Goal: Information Seeking & Learning: Find specific fact

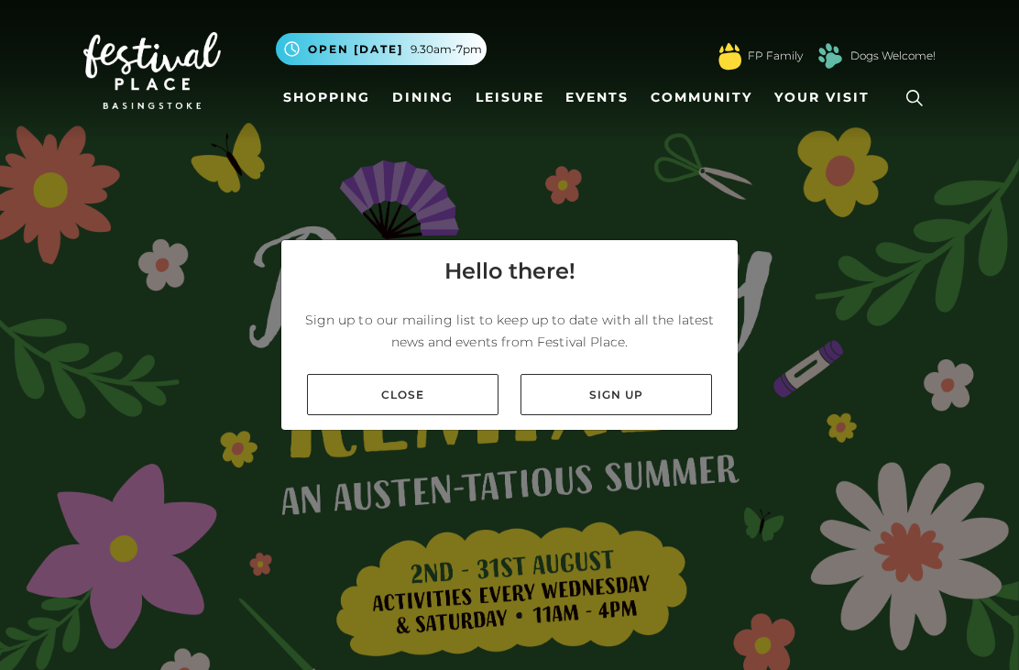
click at [430, 415] on link "Close" at bounding box center [403, 394] width 192 height 41
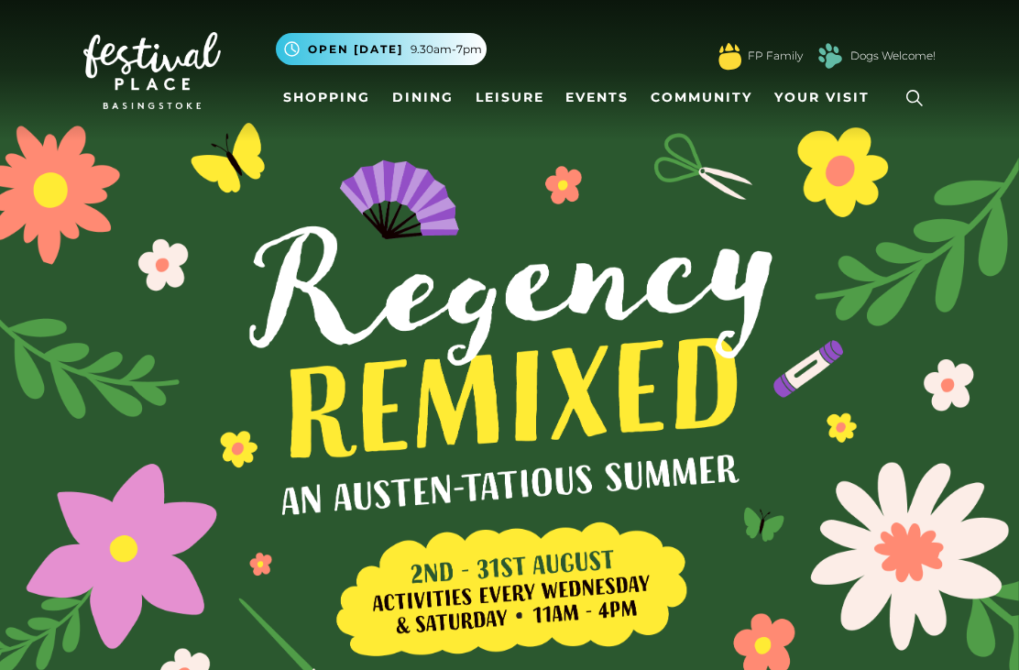
click at [326, 93] on link "Shopping" at bounding box center [327, 98] width 102 height 34
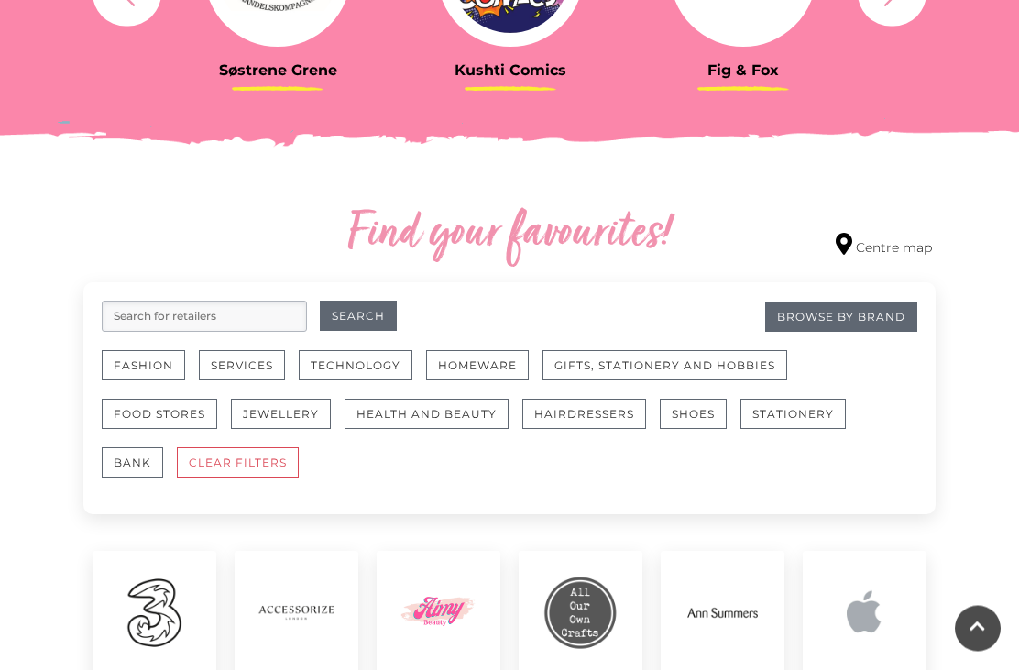
scroll to position [873, 0]
click at [128, 358] on button "Fashion" at bounding box center [143, 365] width 83 height 30
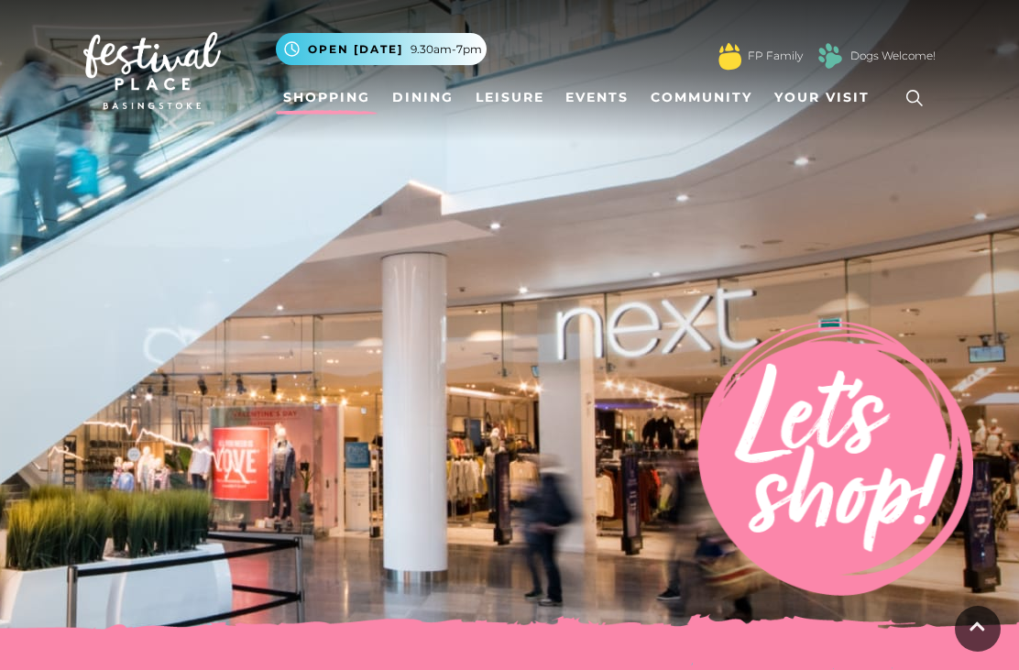
scroll to position [932, 0]
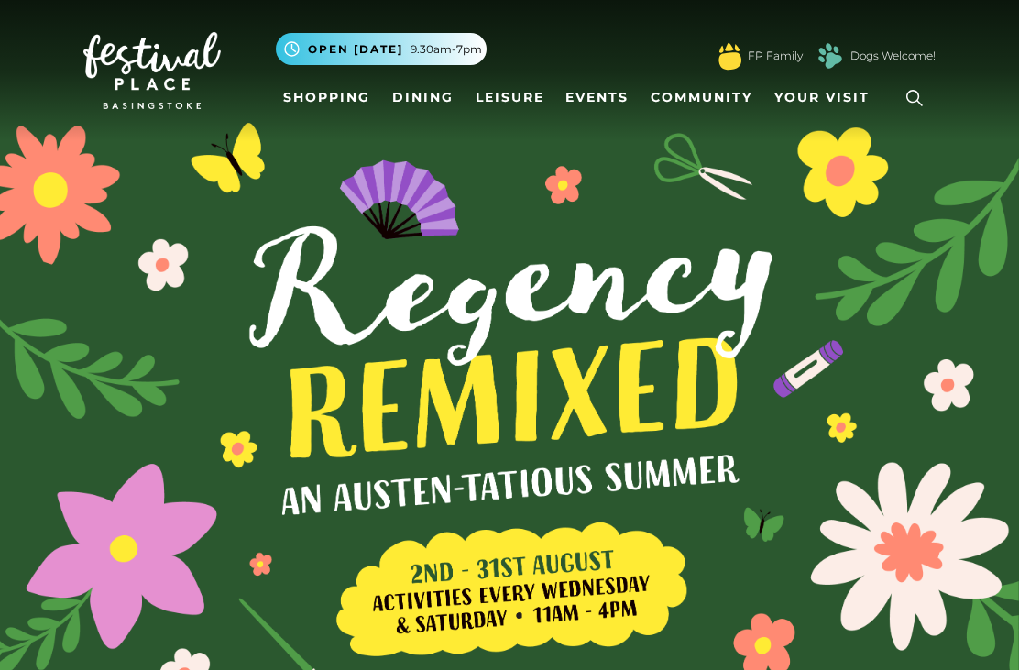
scroll to position [177, 0]
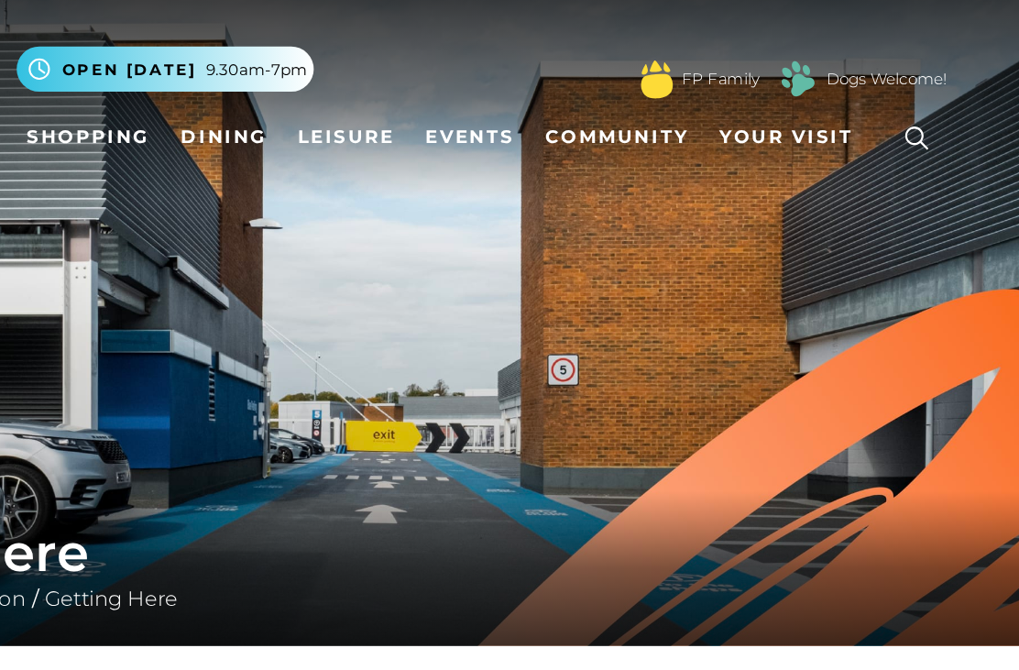
click at [385, 103] on link "Dining" at bounding box center [423, 98] width 76 height 34
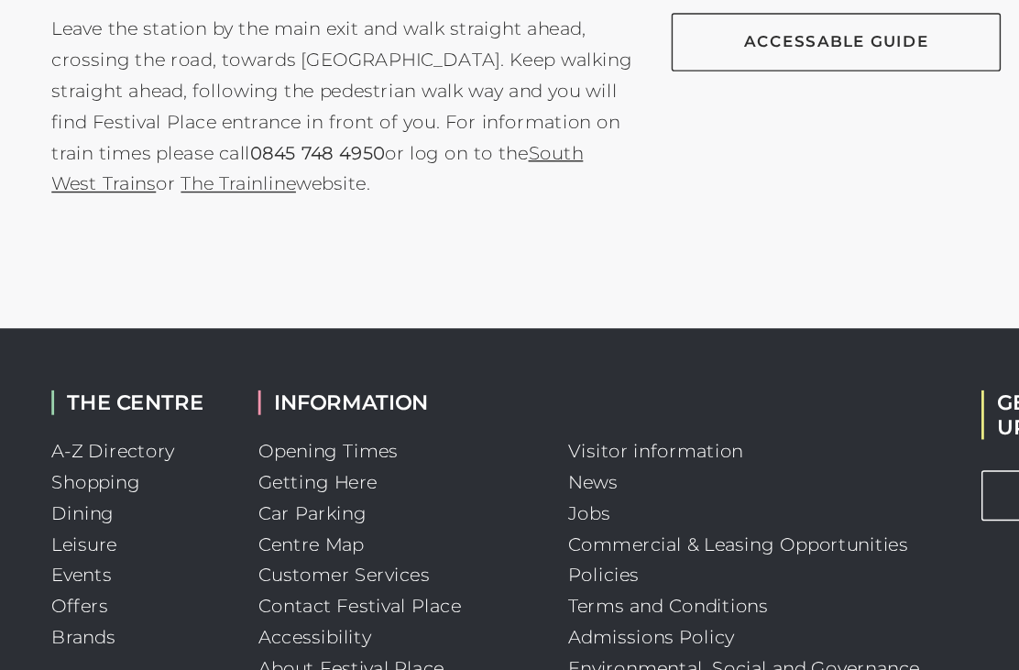
scroll to position [1441, 0]
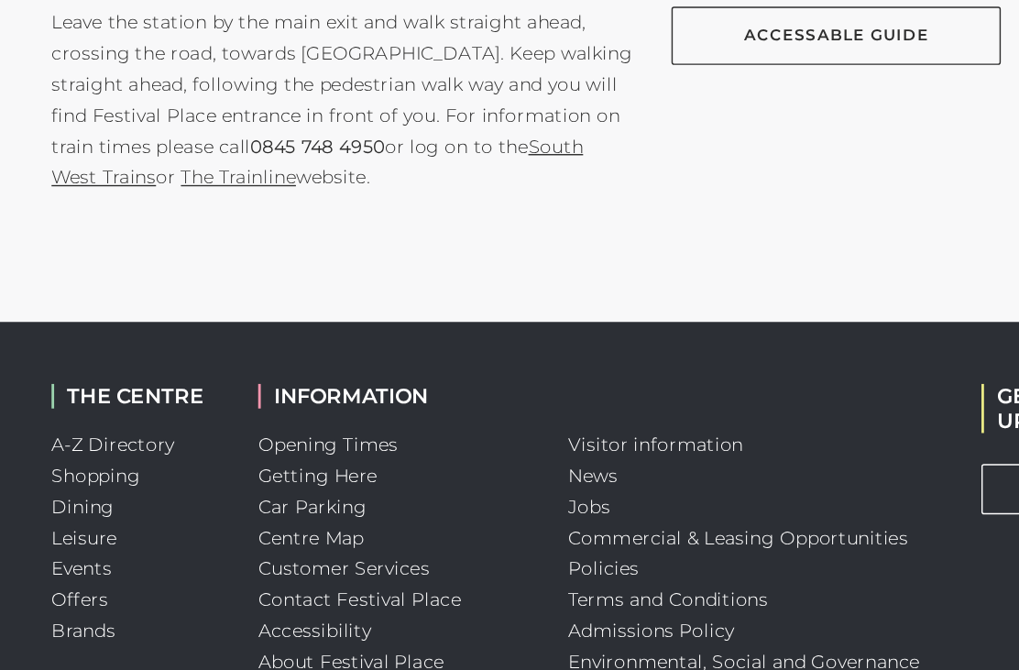
click at [241, 504] on link "Car Parking" at bounding box center [268, 512] width 77 height 16
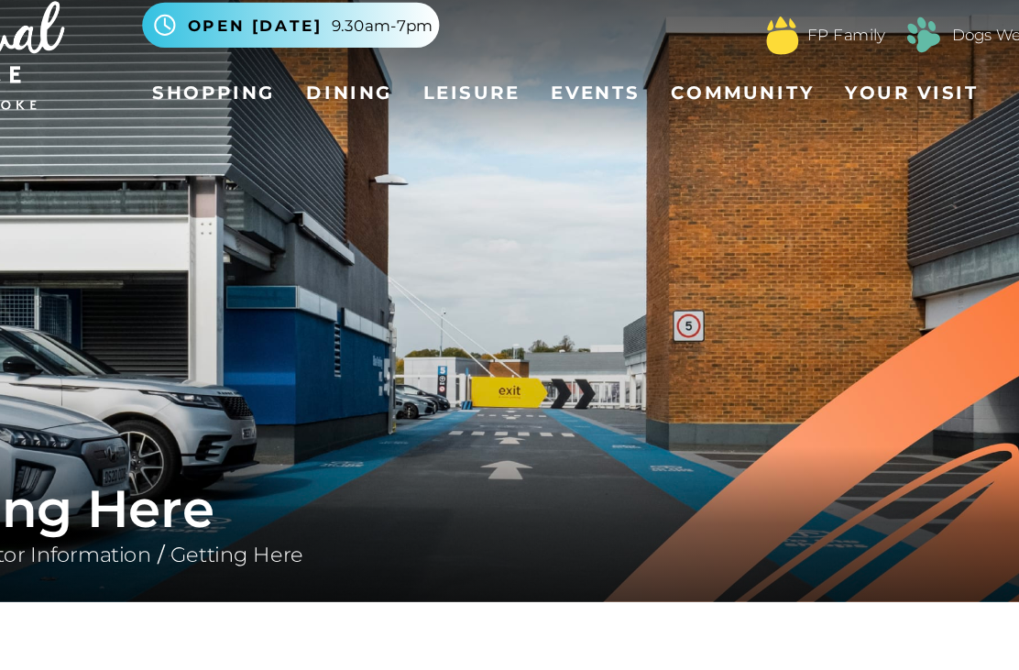
scroll to position [0, 0]
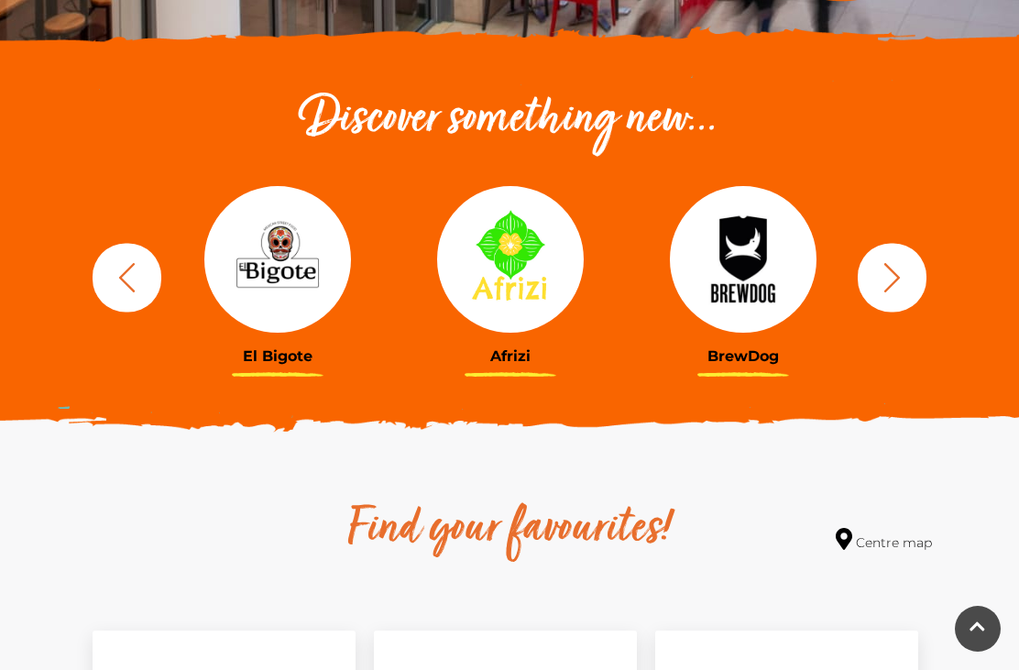
scroll to position [586, 0]
click at [558, 294] on img at bounding box center [510, 260] width 147 height 147
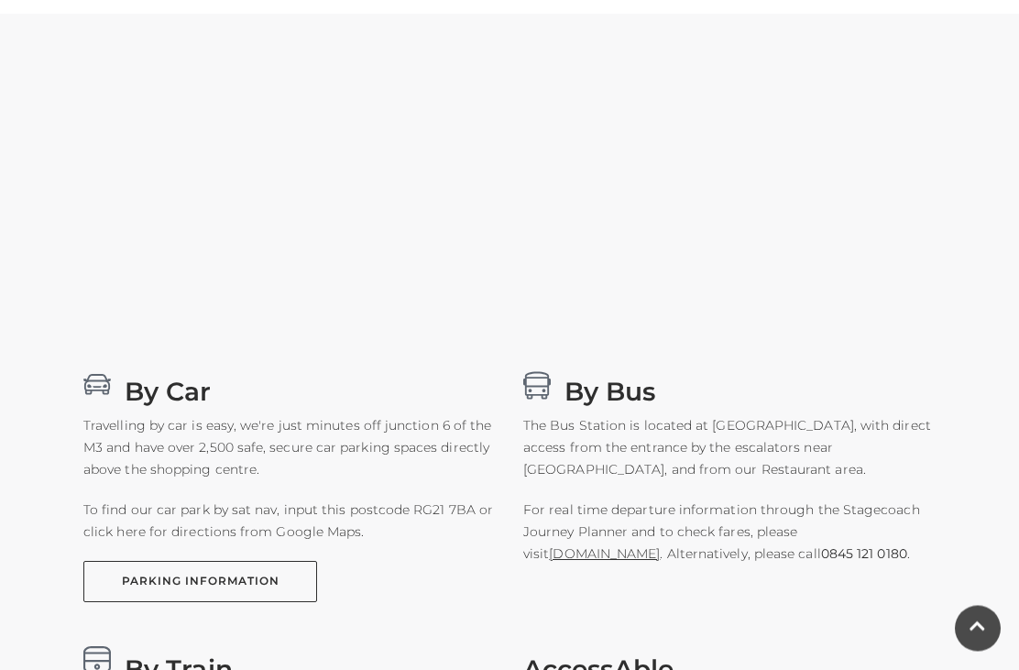
scroll to position [846, 0]
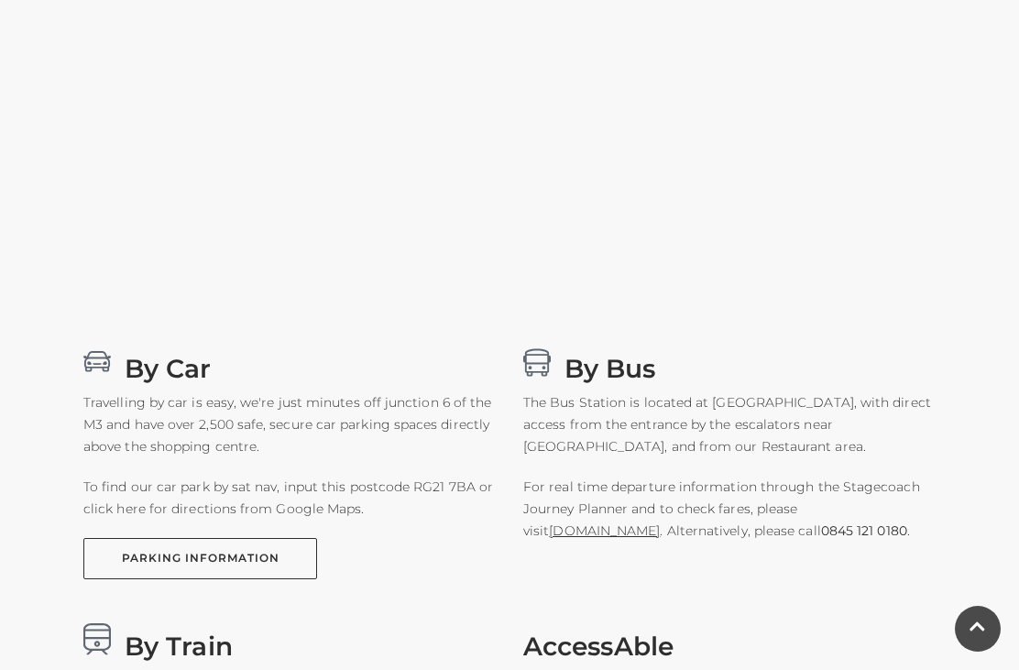
click at [323, 414] on p "Travelling by car is easy, we're just minutes off junction 6 of the M3 and have…" at bounding box center [289, 424] width 412 height 66
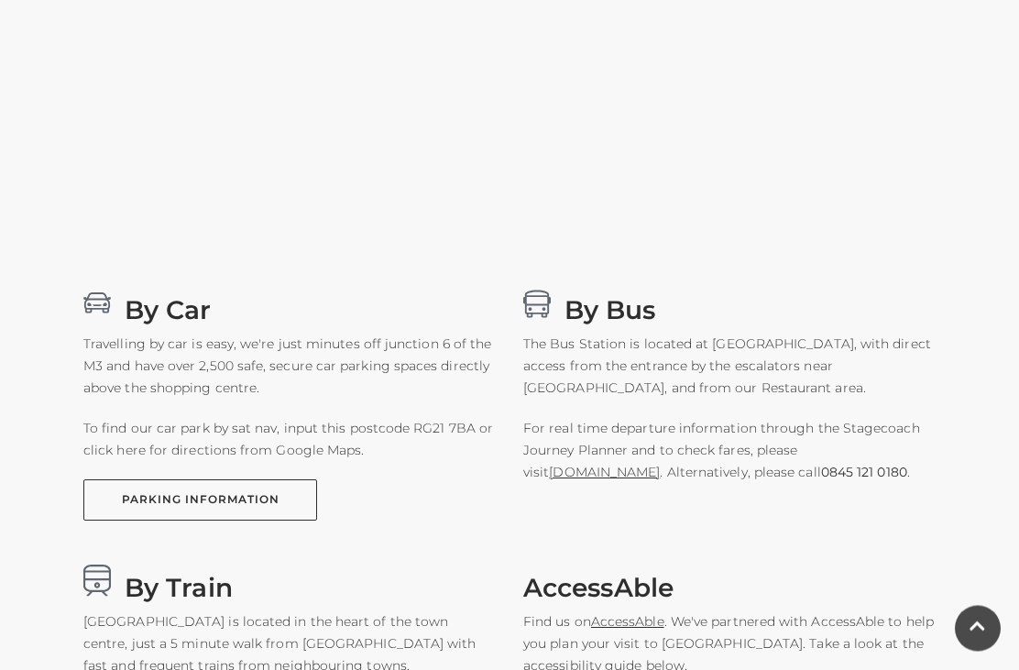
scroll to position [906, 0]
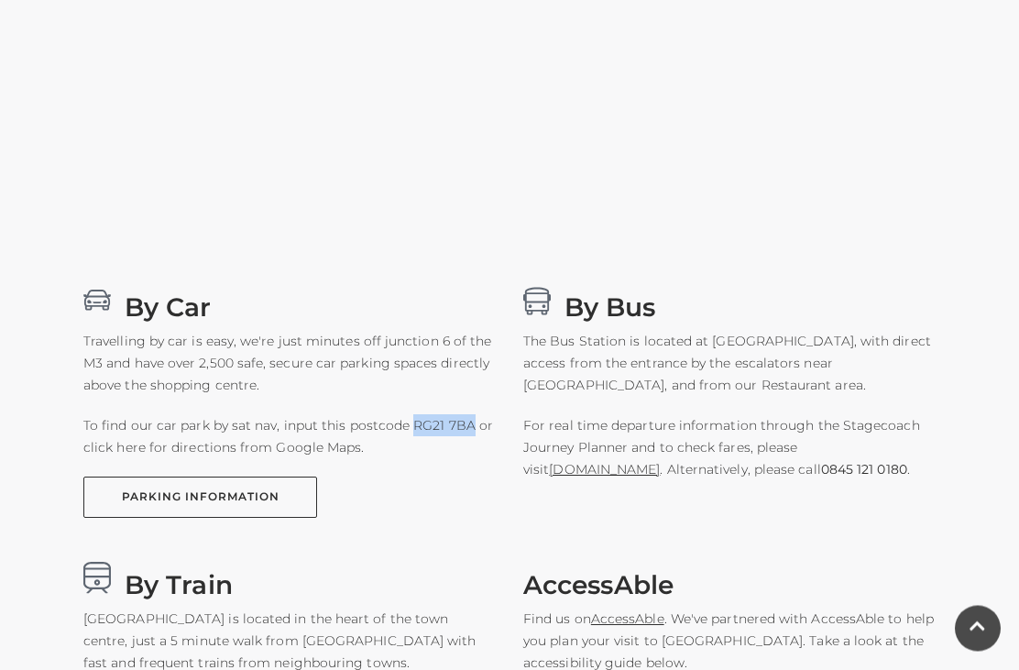
copy p "RG21 7BA"
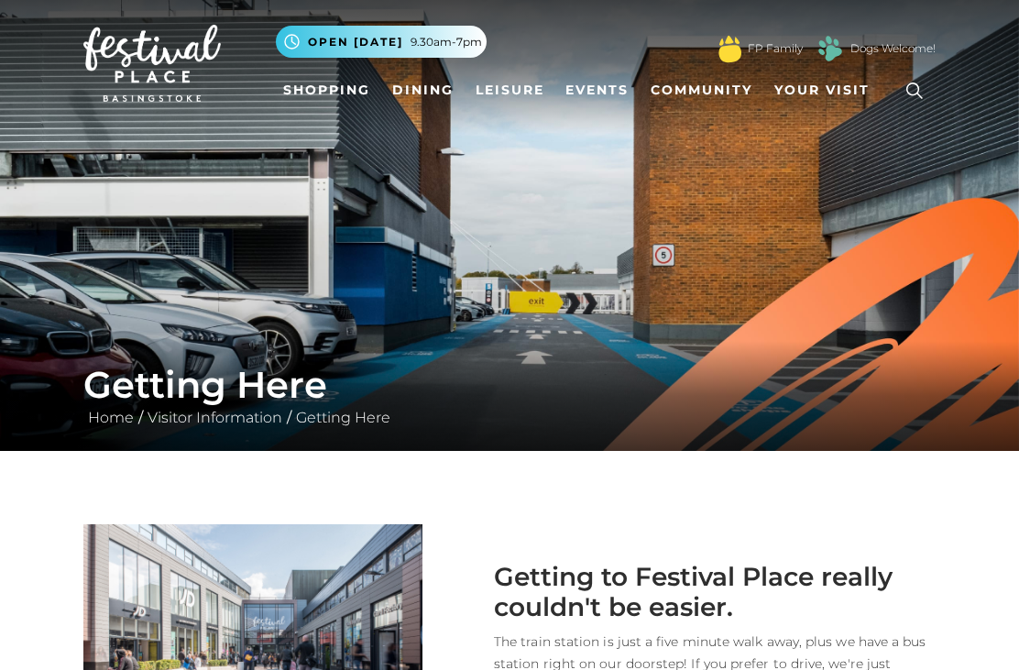
scroll to position [0, 0]
